Goal: Information Seeking & Learning: Learn about a topic

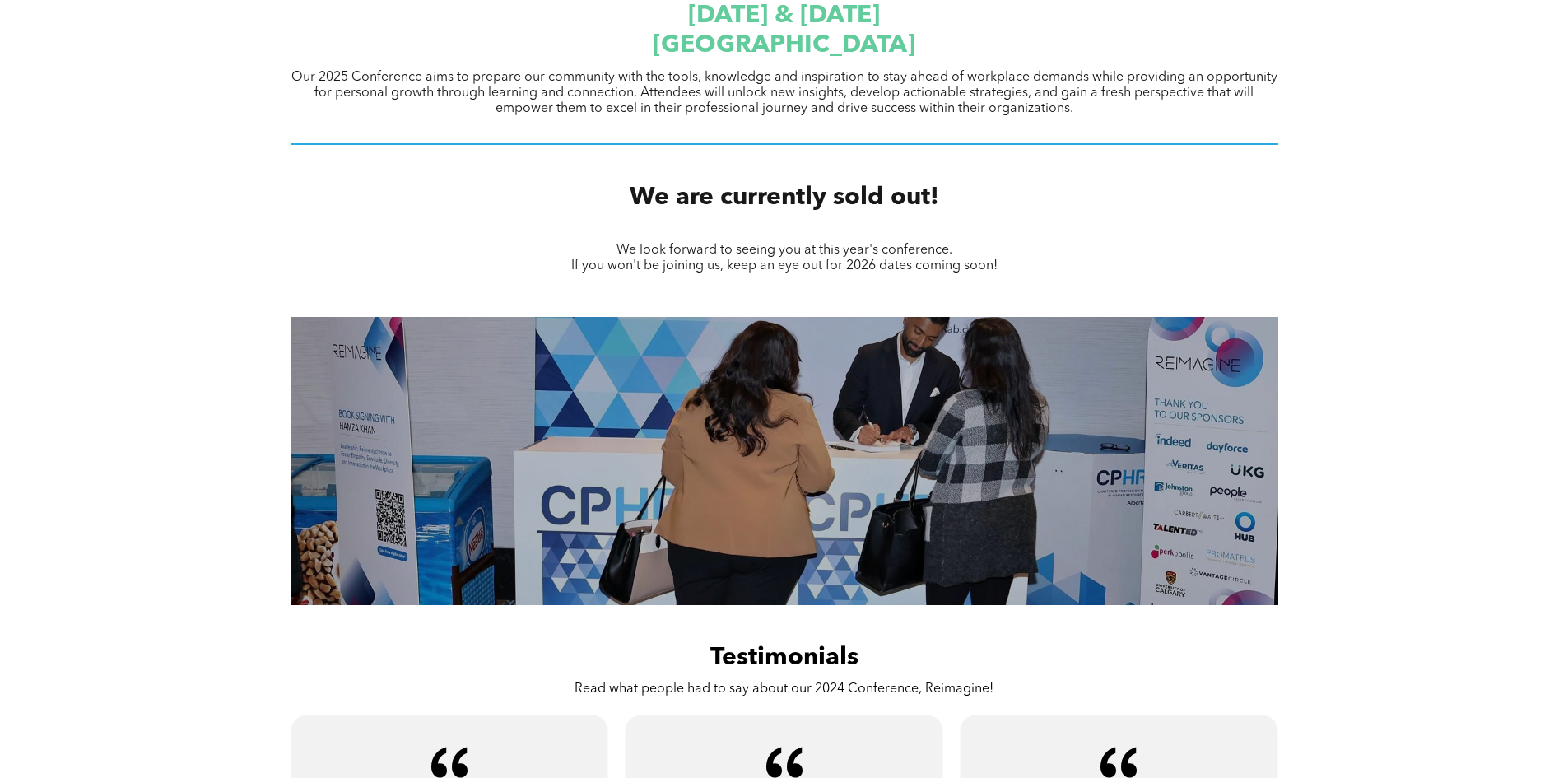
scroll to position [658, 0]
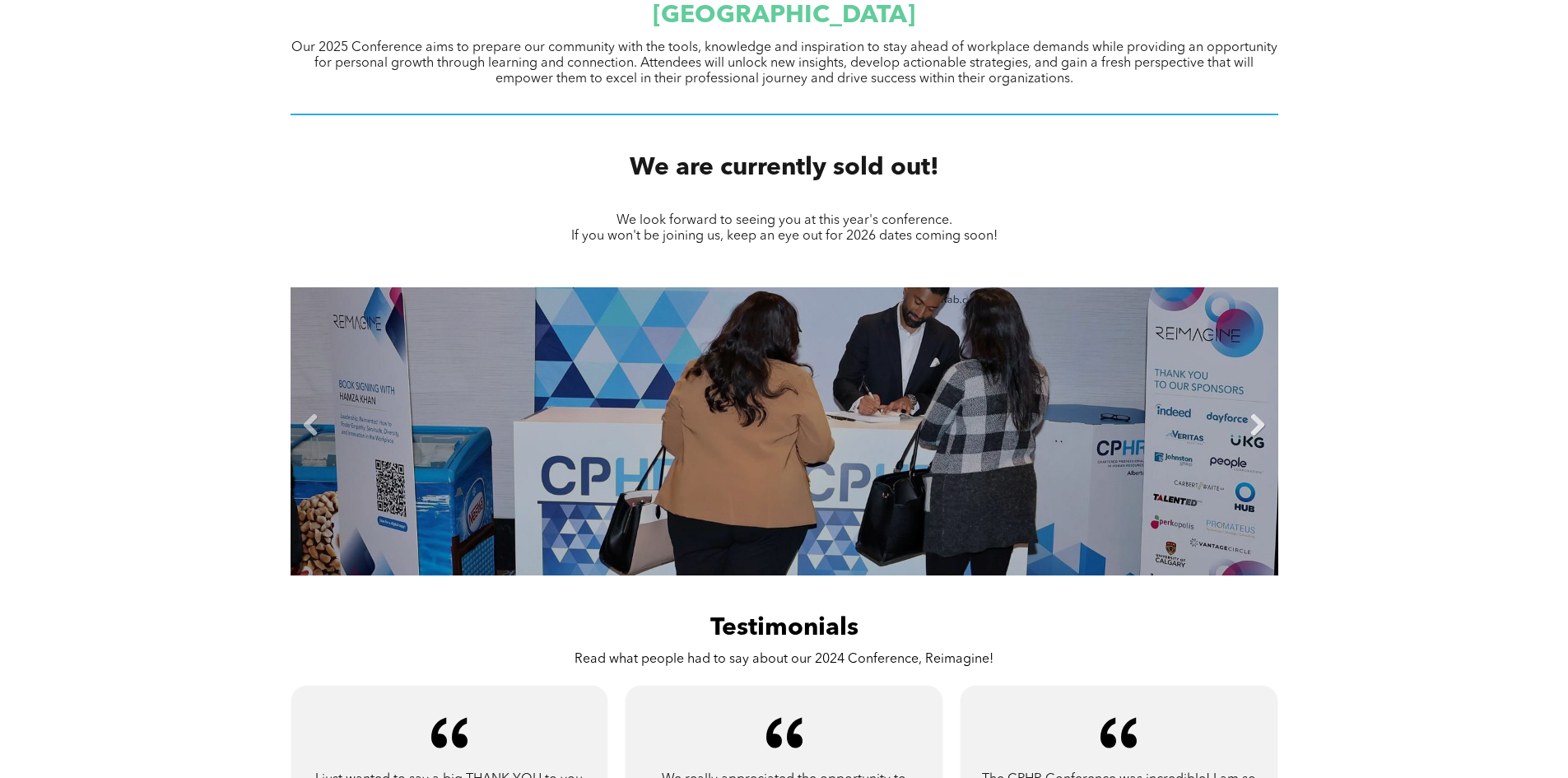
click at [1248, 426] on link "Next" at bounding box center [1257, 425] width 25 height 25
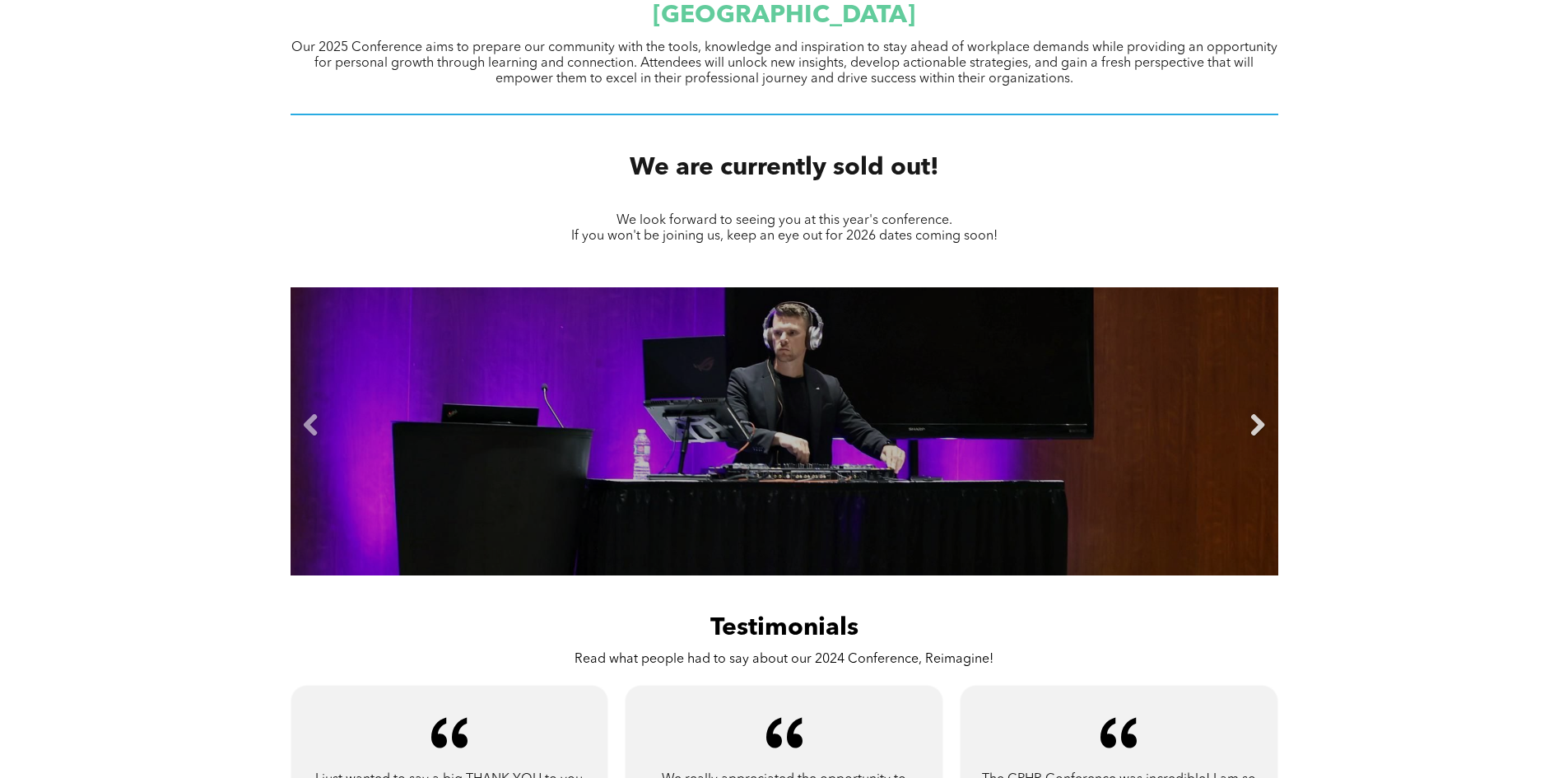
click at [1248, 426] on link "Next" at bounding box center [1257, 425] width 25 height 25
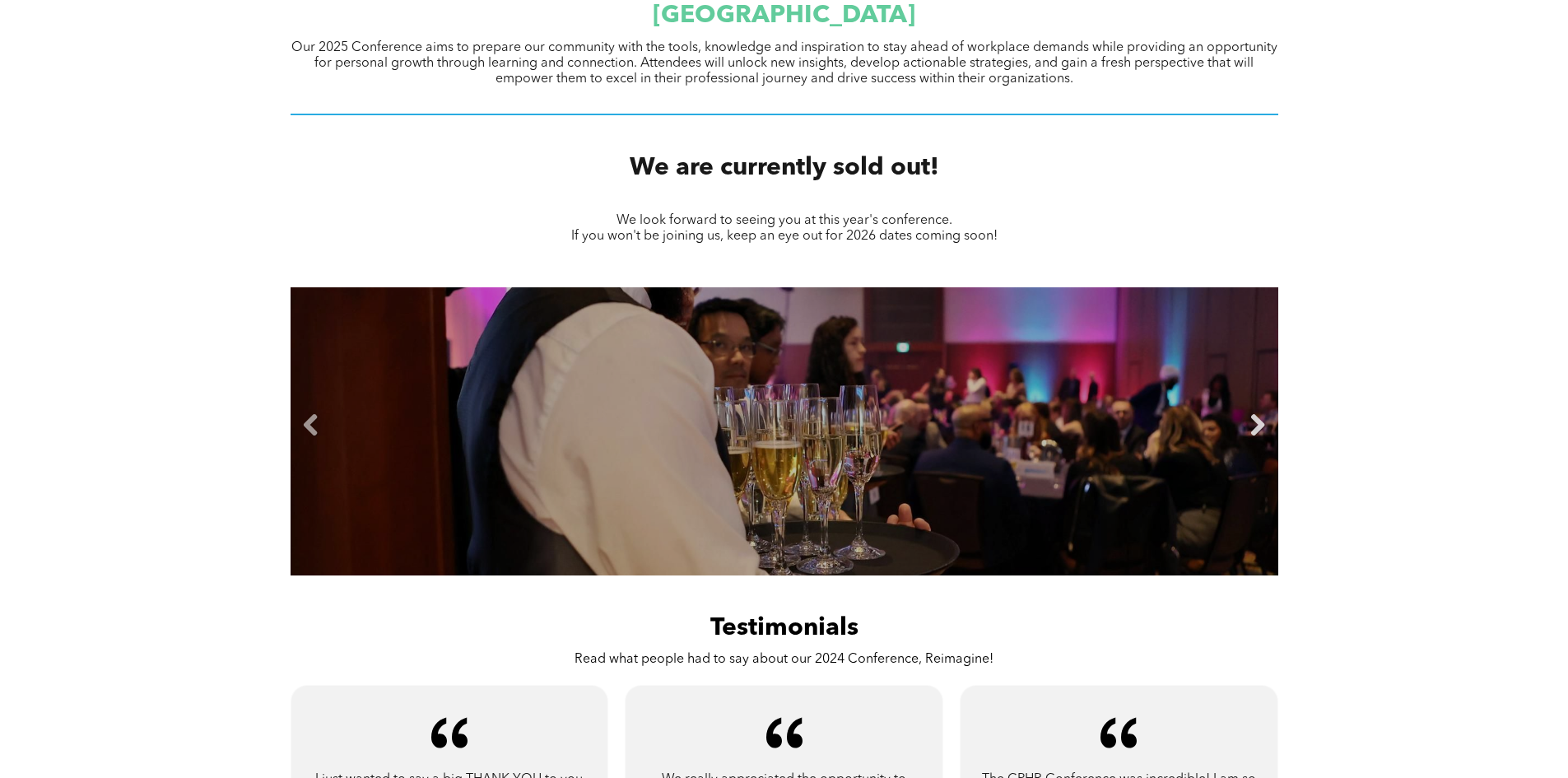
click at [1249, 426] on link "Next" at bounding box center [1257, 425] width 25 height 25
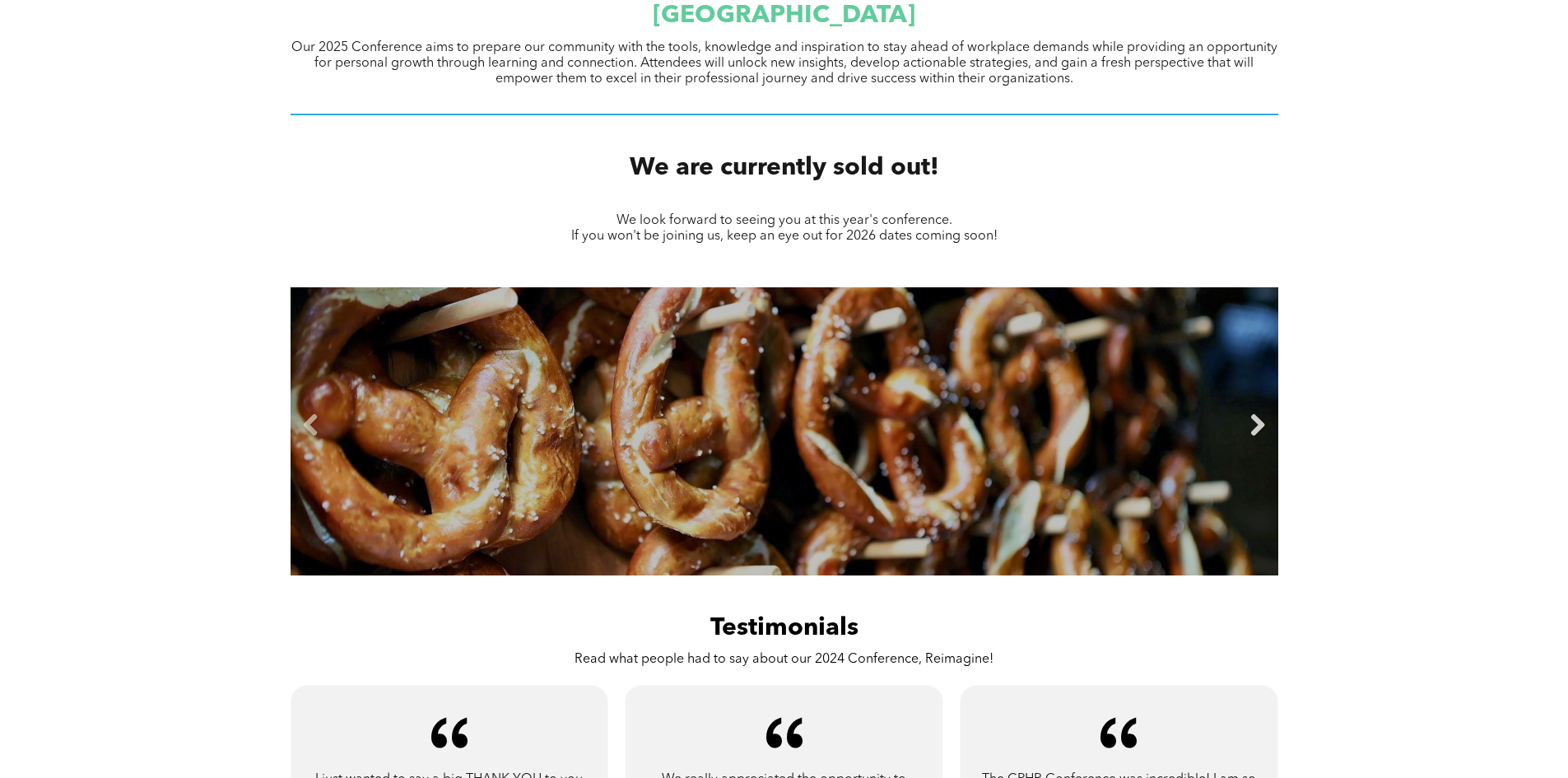
click at [1249, 426] on link "Next" at bounding box center [1257, 425] width 25 height 25
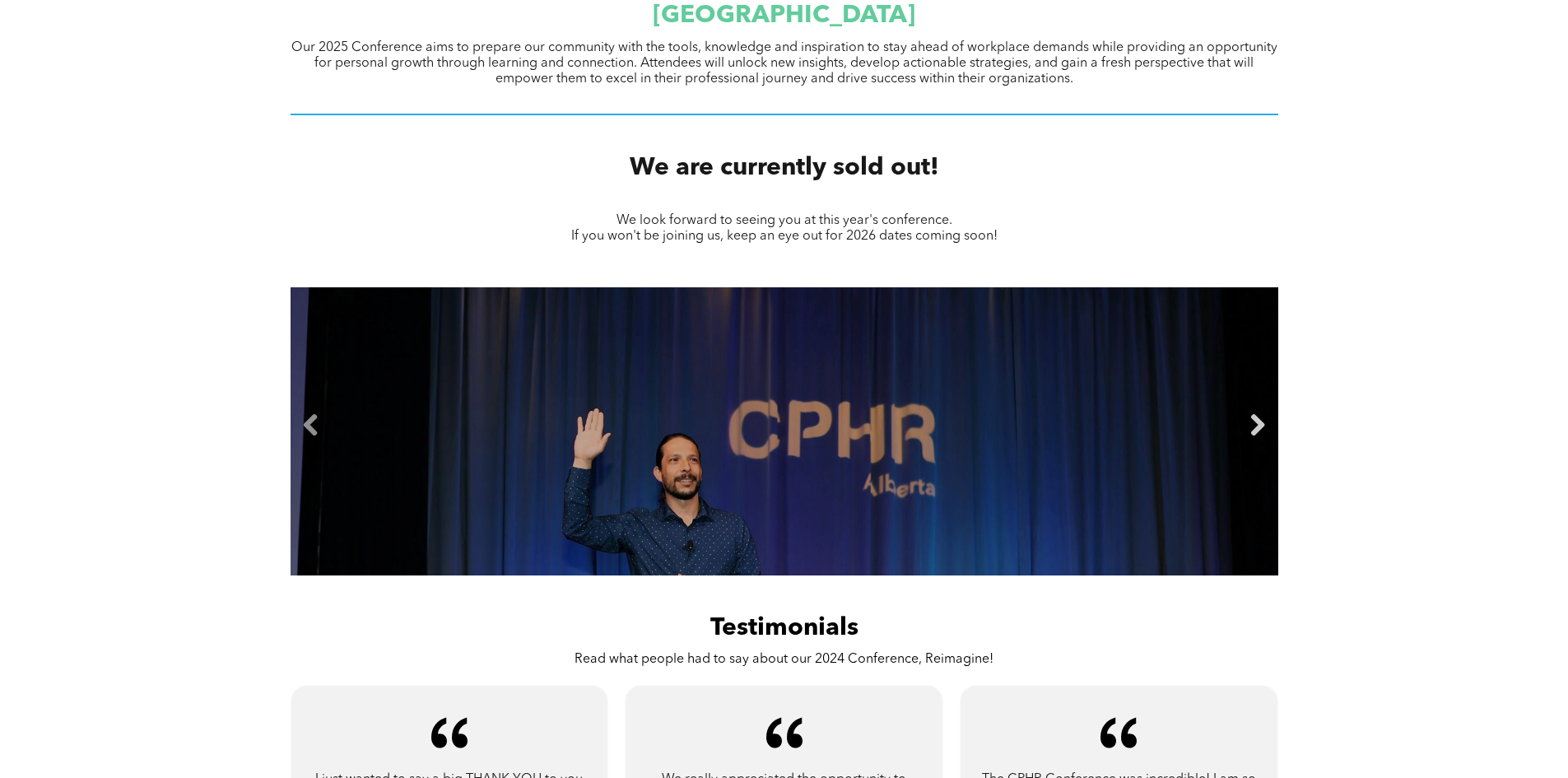
click at [1249, 426] on link "Next" at bounding box center [1257, 425] width 25 height 25
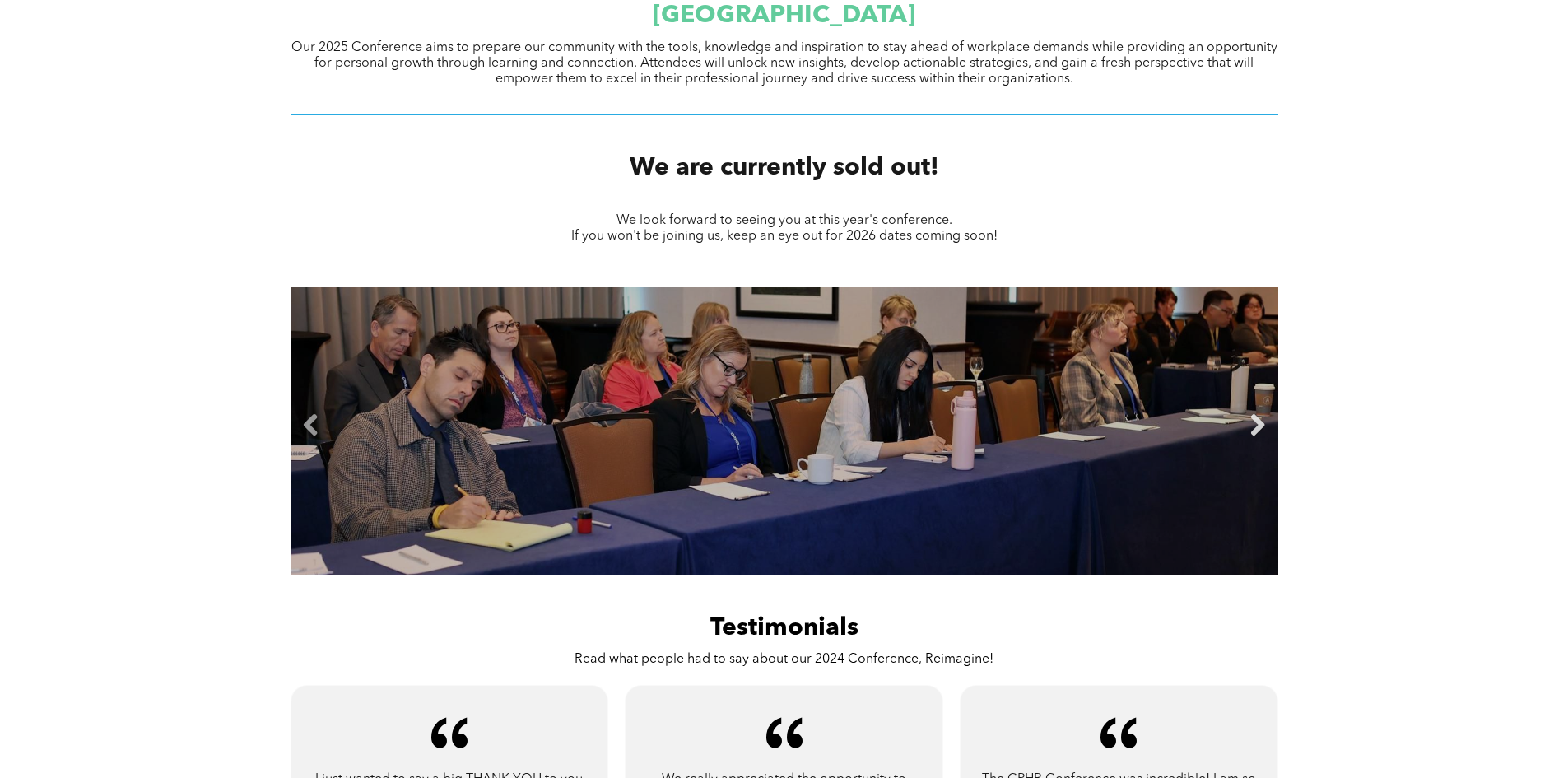
click at [1249, 426] on link "Next" at bounding box center [1257, 425] width 25 height 25
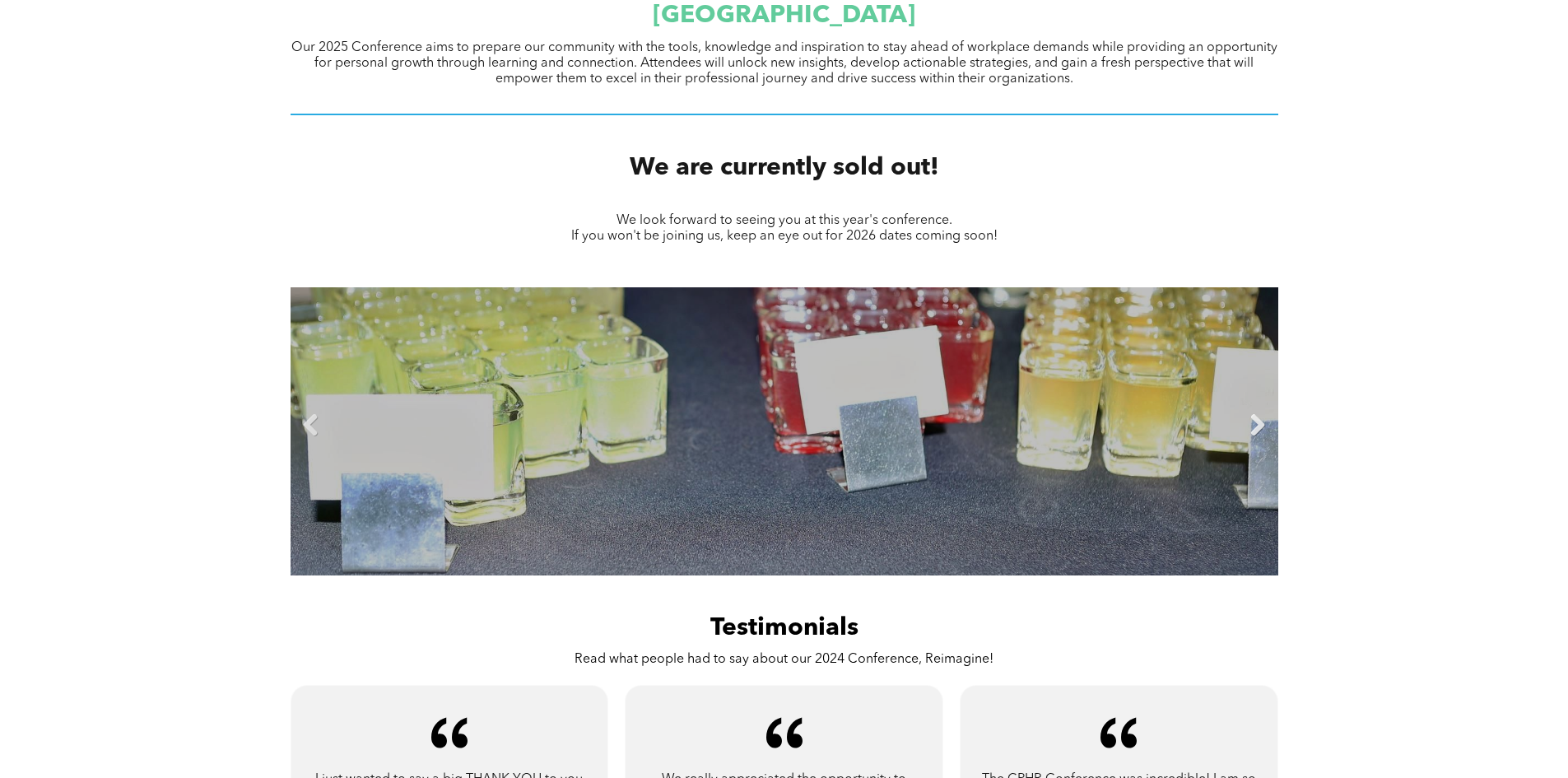
click at [1256, 432] on link "Next" at bounding box center [1257, 425] width 25 height 25
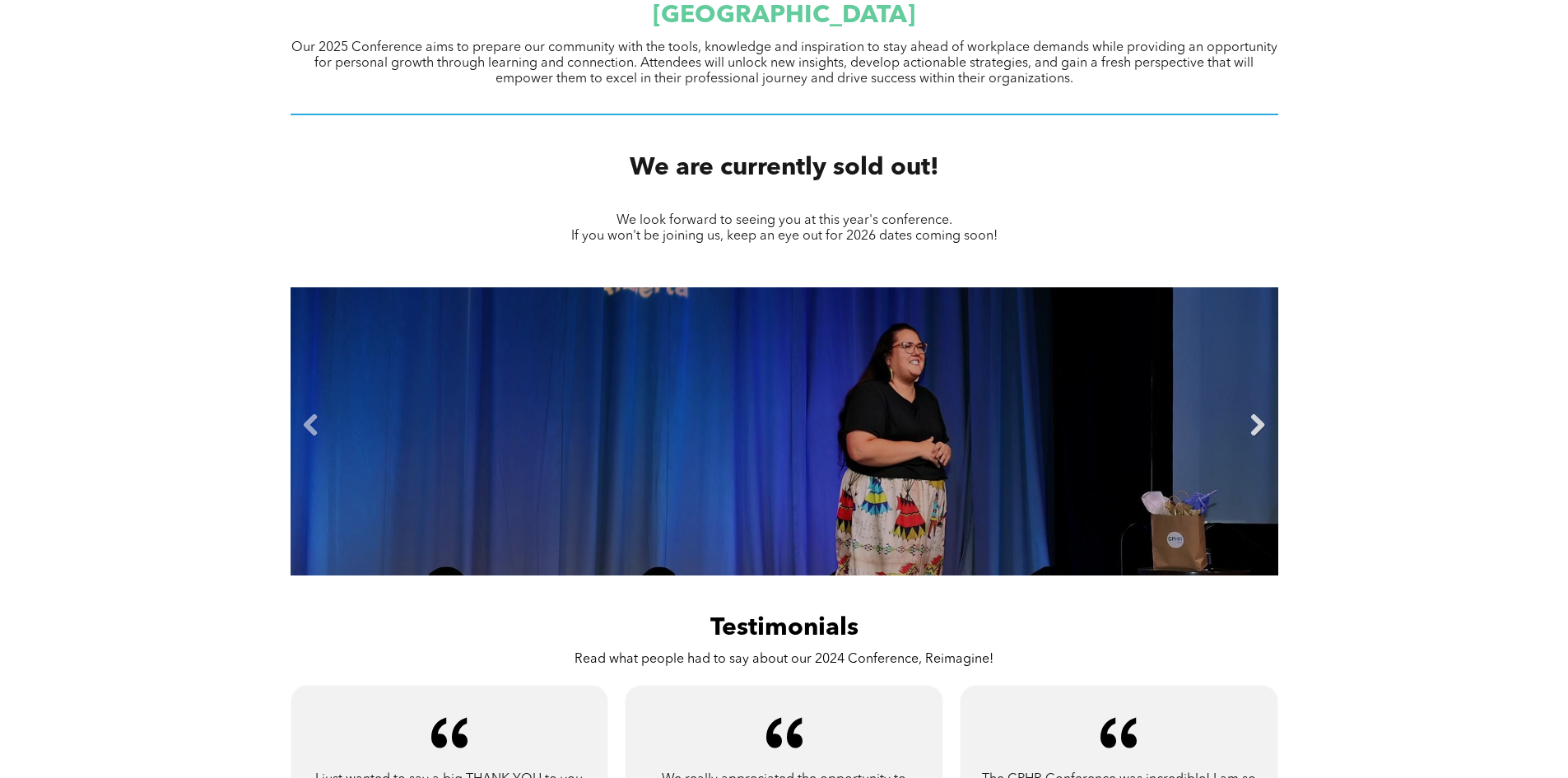
click at [1256, 432] on link "Next" at bounding box center [1257, 425] width 25 height 25
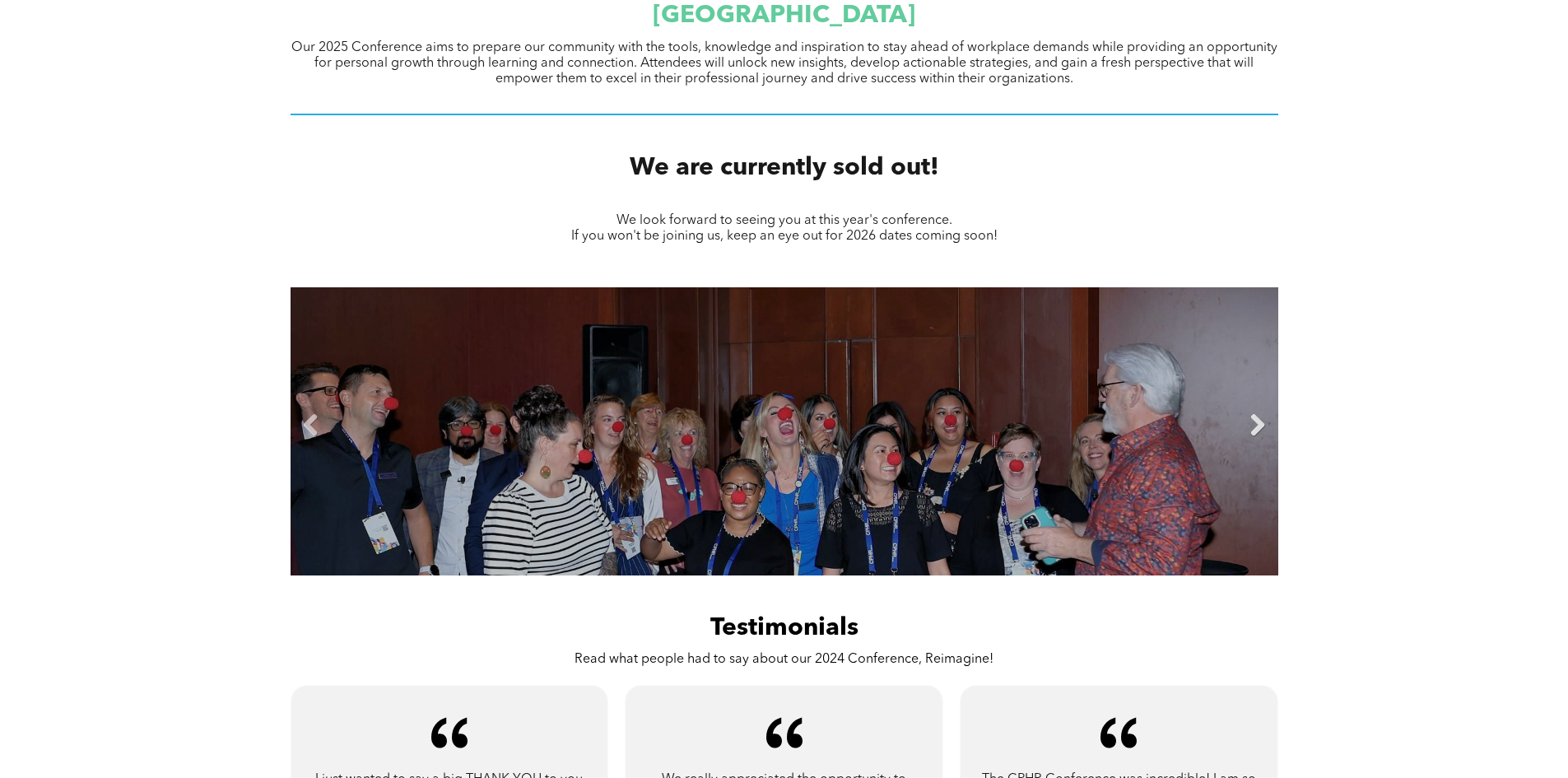
click at [1256, 432] on link "Next" at bounding box center [1257, 425] width 25 height 25
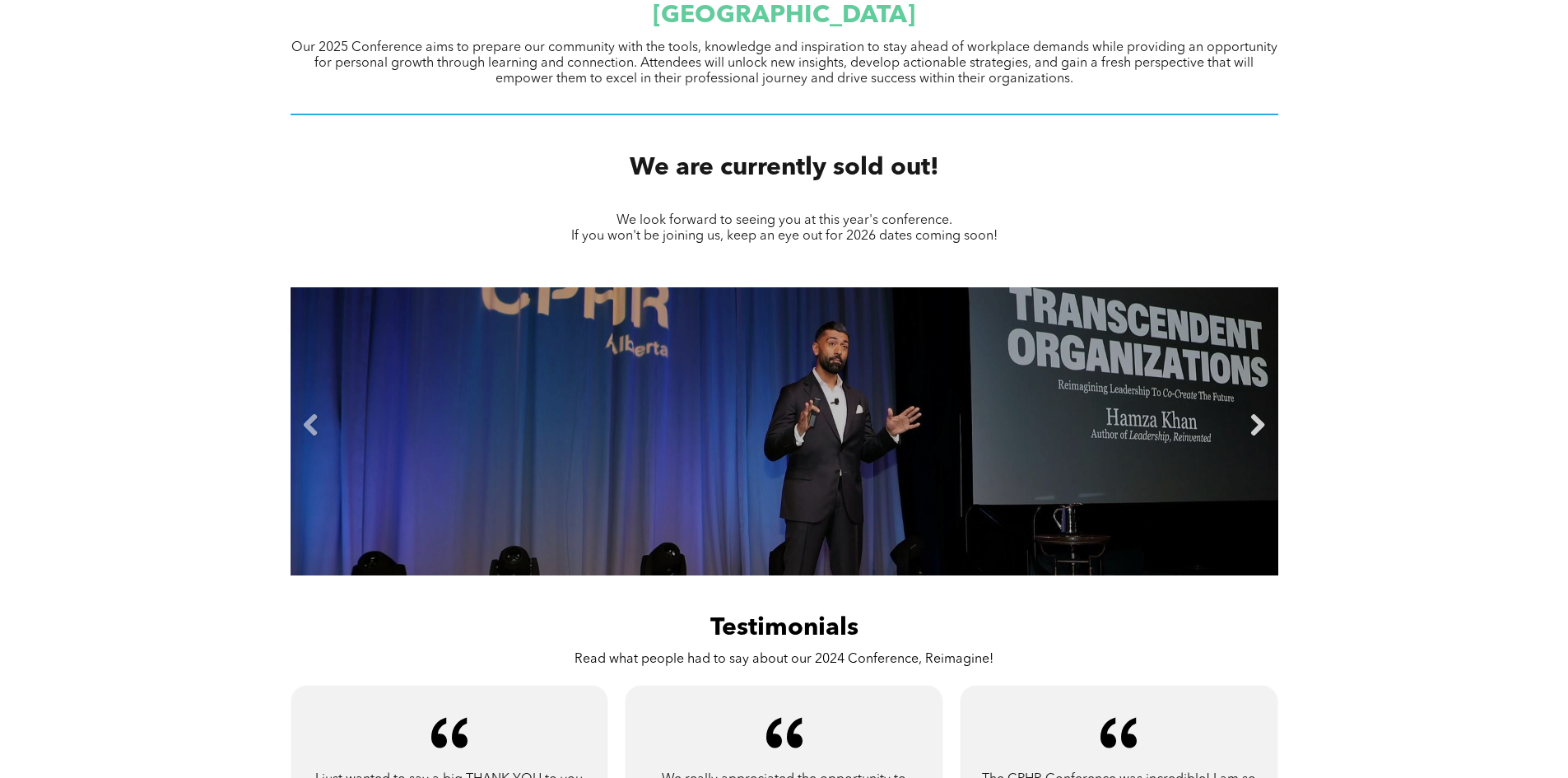
click at [1256, 431] on link "Next" at bounding box center [1257, 425] width 25 height 25
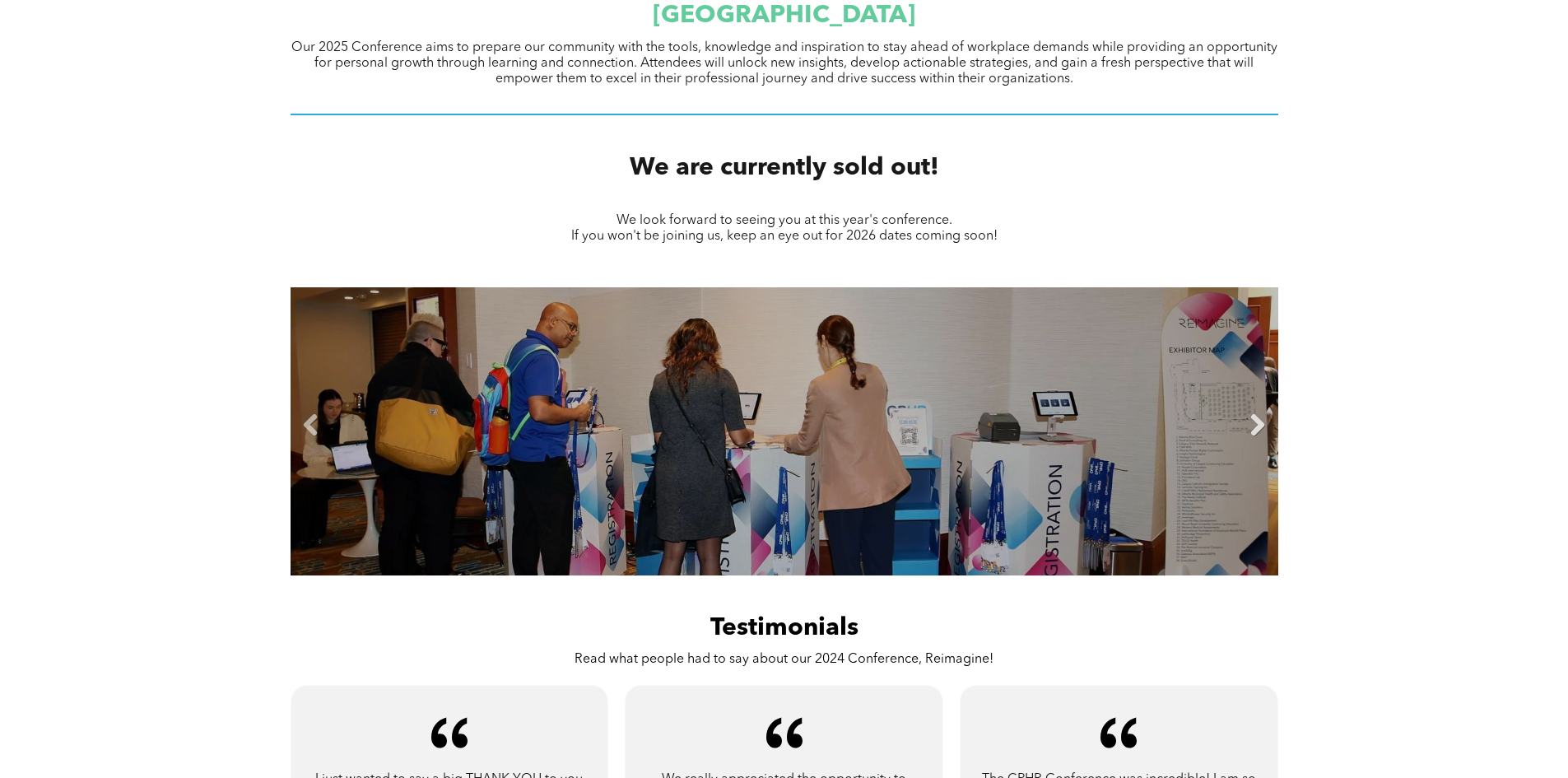
click at [1256, 431] on link "Next" at bounding box center [1257, 425] width 25 height 25
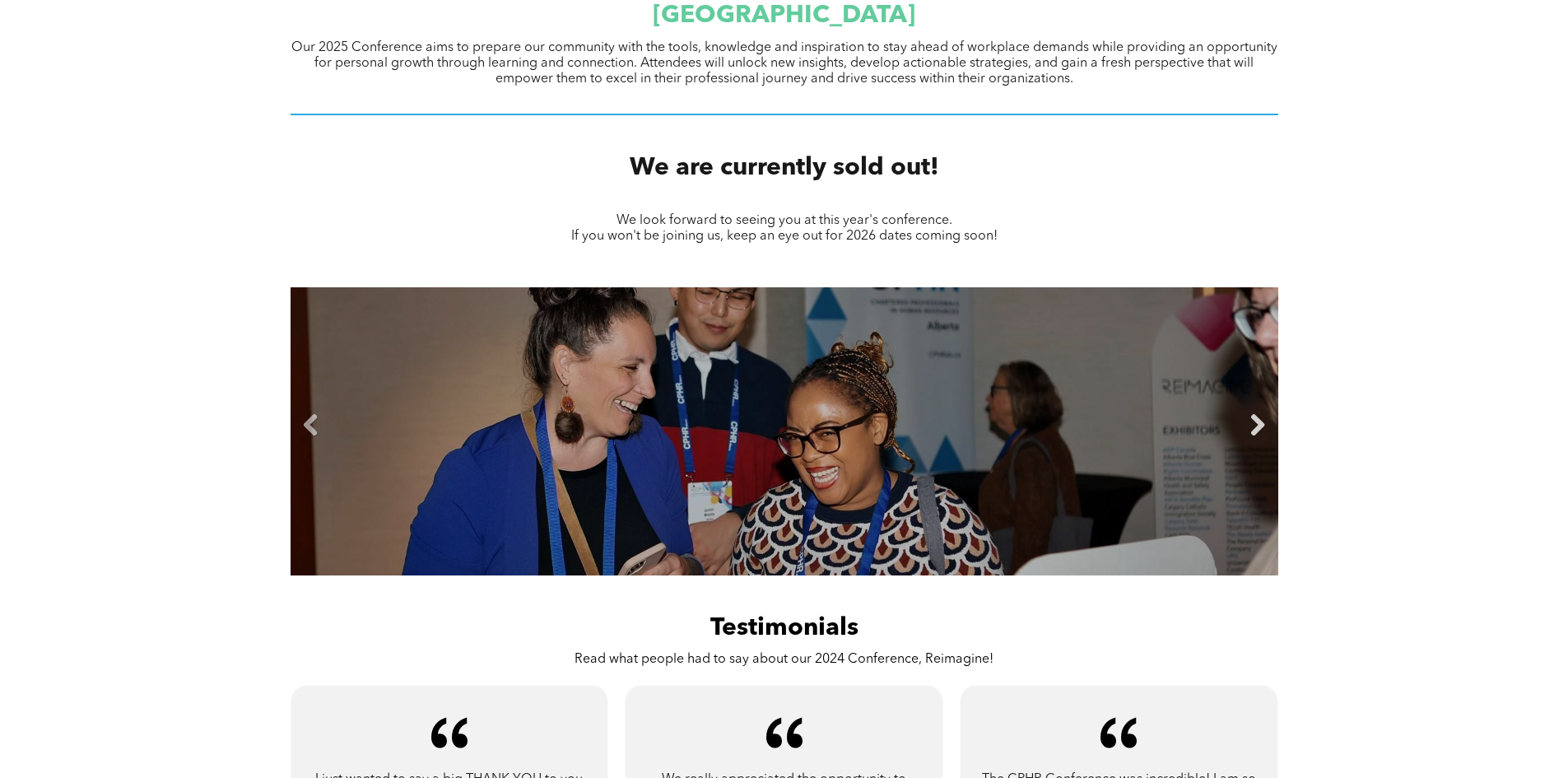
click at [1256, 431] on link "Next" at bounding box center [1257, 425] width 25 height 25
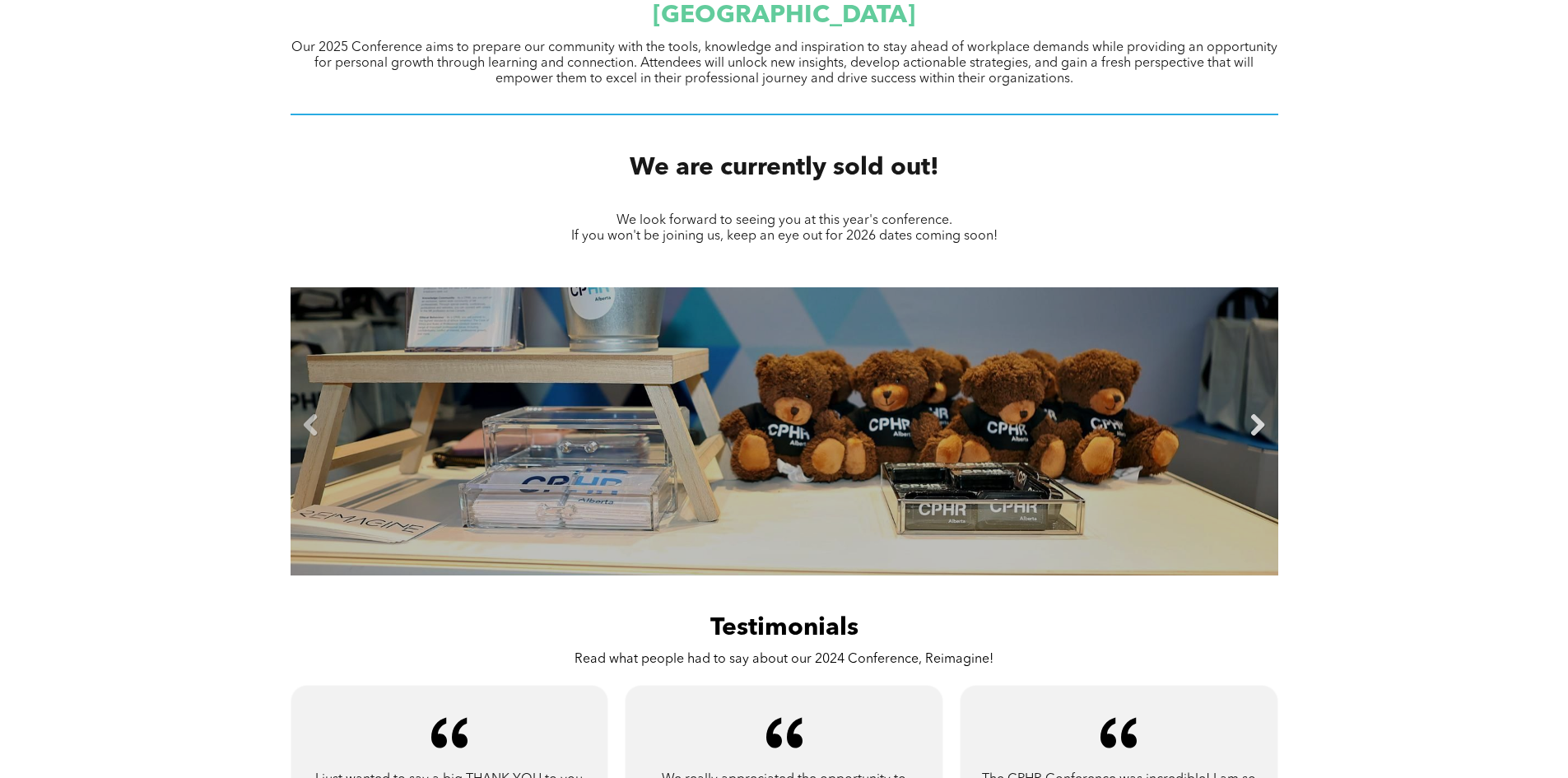
click at [1256, 431] on link "Next" at bounding box center [1257, 425] width 25 height 25
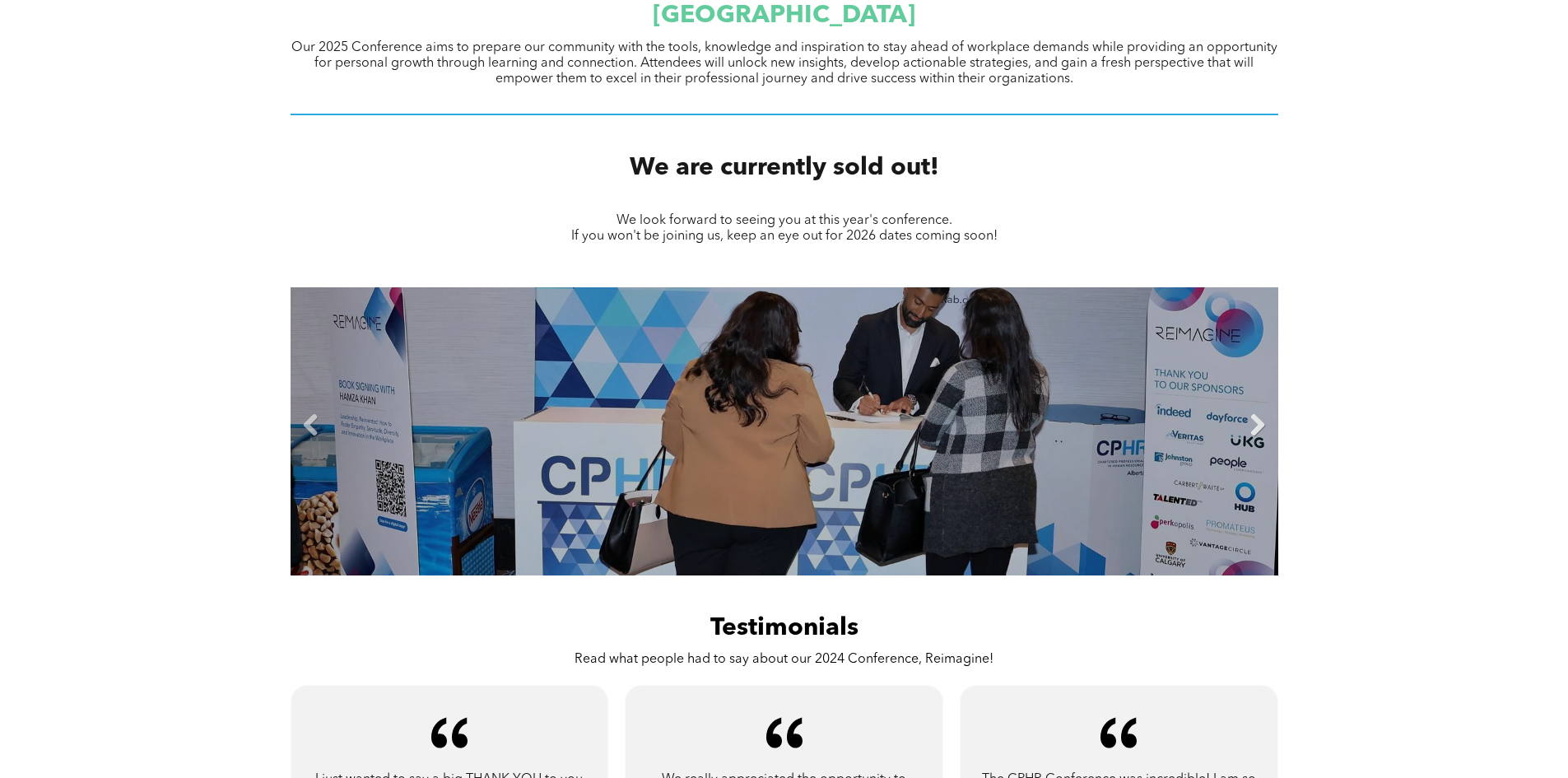
click at [1256, 431] on link "Next" at bounding box center [1257, 425] width 25 height 25
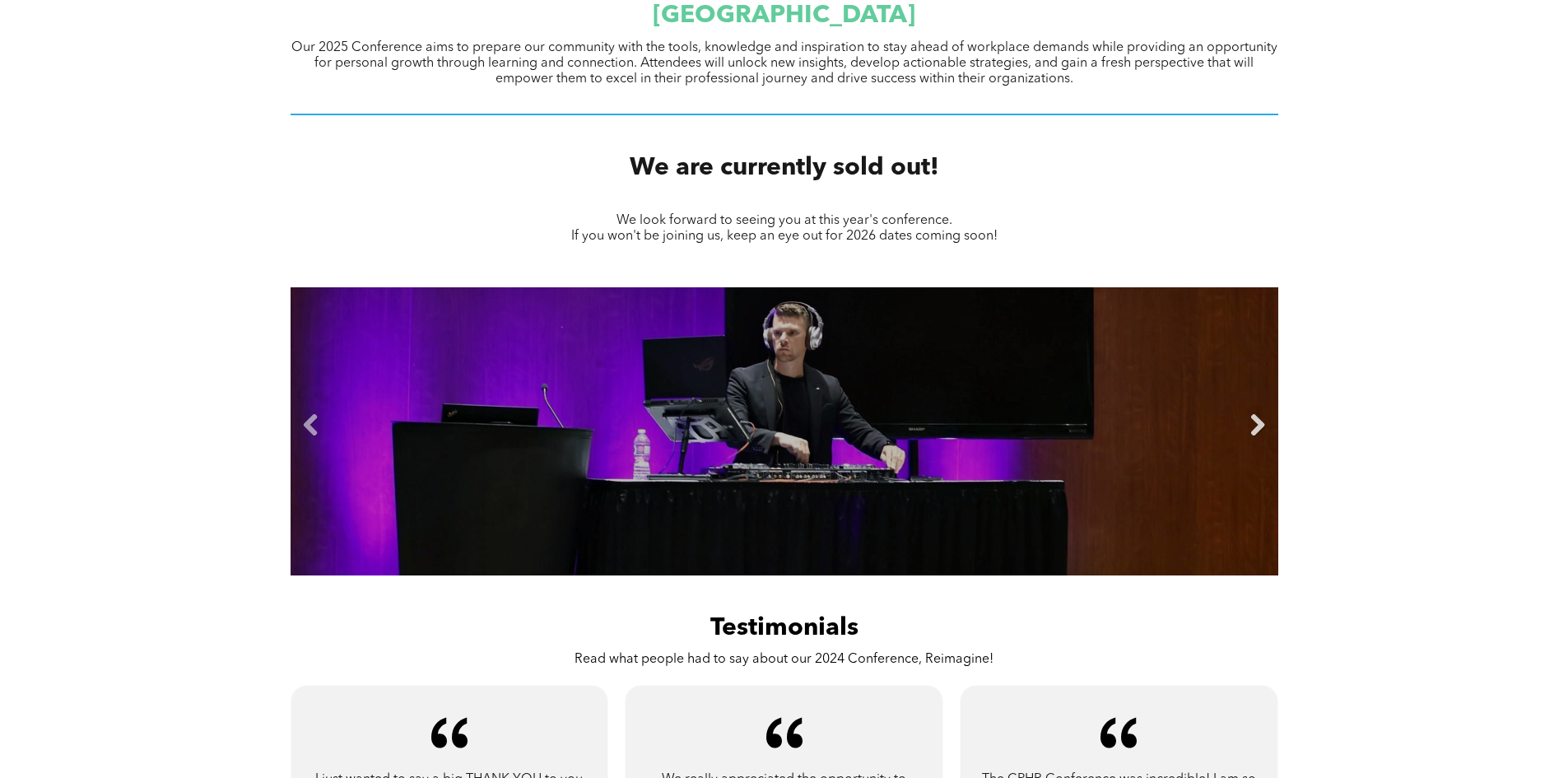
click at [1256, 431] on link "Next" at bounding box center [1257, 425] width 25 height 25
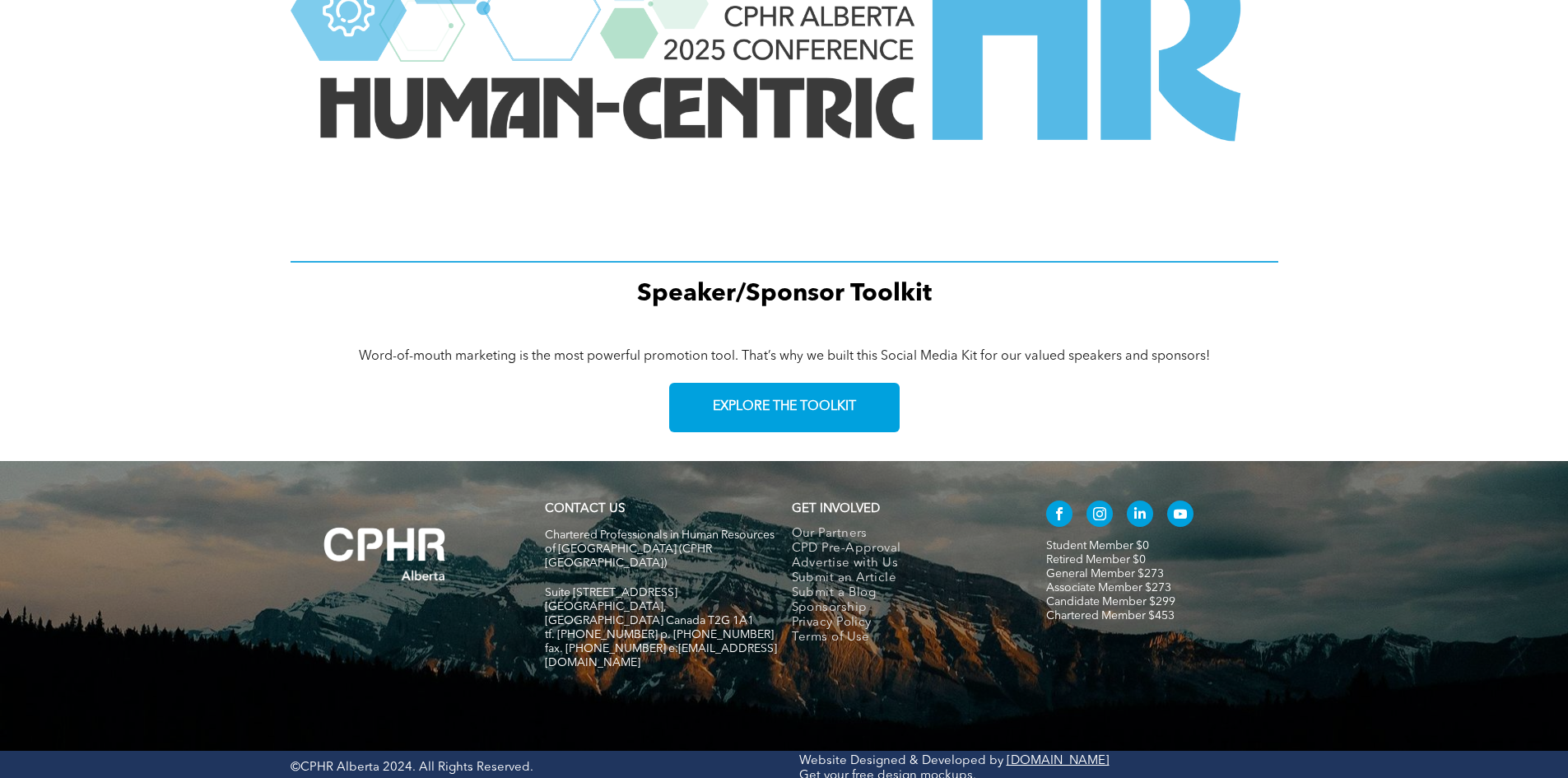
scroll to position [2019, 0]
